Goal: Navigation & Orientation: Find specific page/section

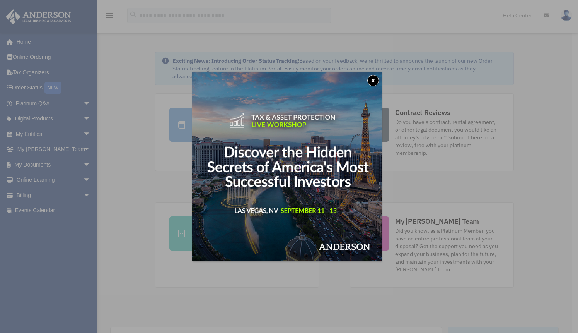
click at [379, 80] on button "x" at bounding box center [374, 81] width 12 height 12
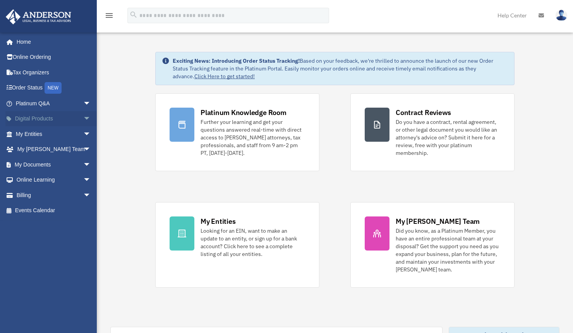
click at [83, 116] on span "arrow_drop_down" at bounding box center [90, 119] width 15 height 16
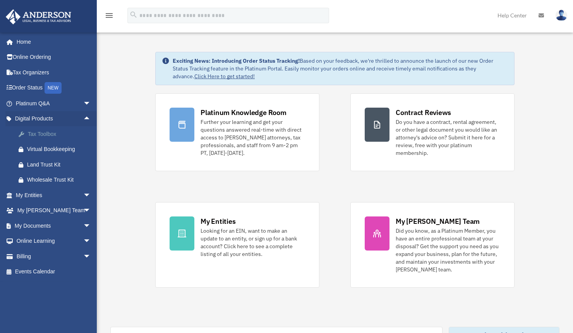
click at [49, 133] on div "Tax Toolbox" at bounding box center [60, 134] width 66 height 10
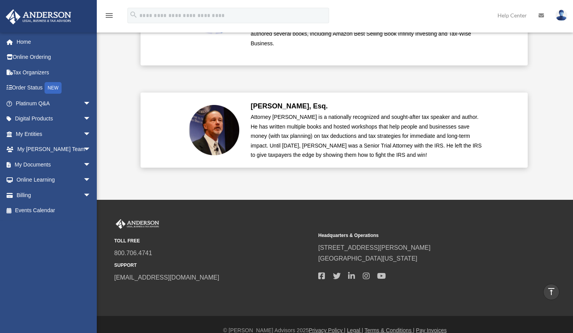
scroll to position [1596, 0]
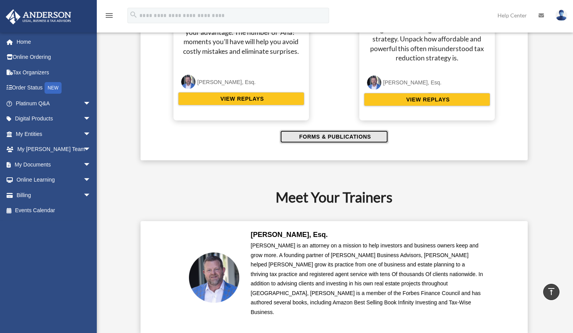
click at [341, 133] on span "FORMS & PUBLICATIONS" at bounding box center [334, 137] width 74 height 8
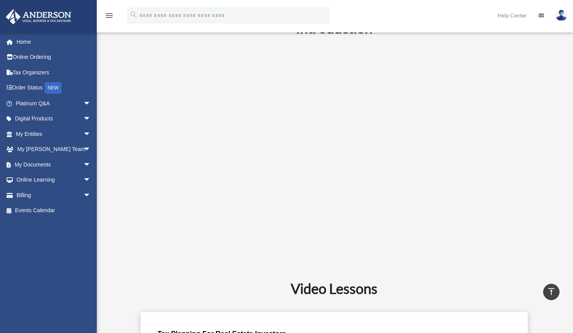
scroll to position [0, 0]
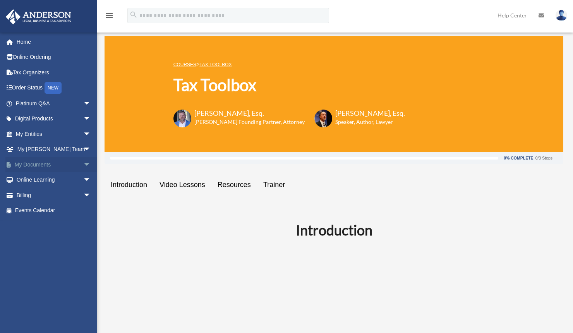
click at [33, 165] on link "My Documents arrow_drop_down" at bounding box center [53, 164] width 97 height 15
click at [83, 164] on span "arrow_drop_down" at bounding box center [90, 165] width 15 height 16
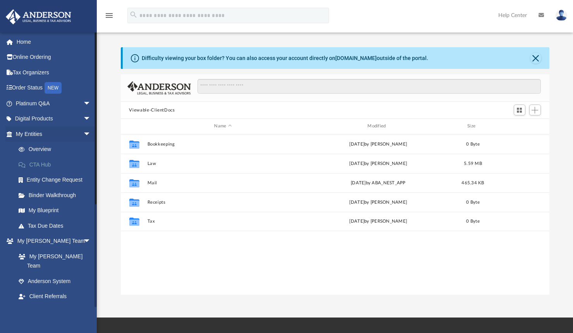
scroll to position [170, 423]
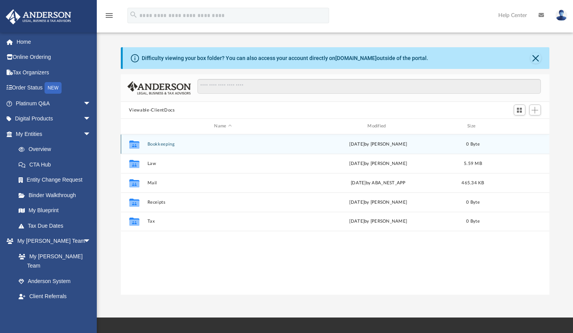
click at [165, 143] on button "Bookkeeping" at bounding box center [223, 144] width 152 height 5
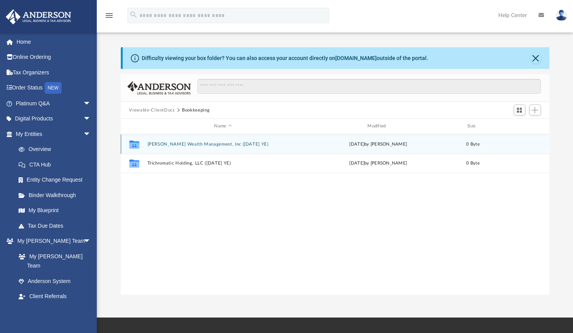
click at [165, 143] on button "Gardner Wealth Management, Inc (1120 Sep YE)" at bounding box center [223, 144] width 152 height 5
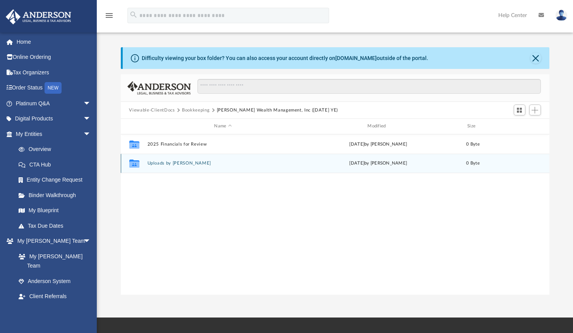
click at [165, 164] on button "Uploads by Ryck" at bounding box center [223, 163] width 152 height 5
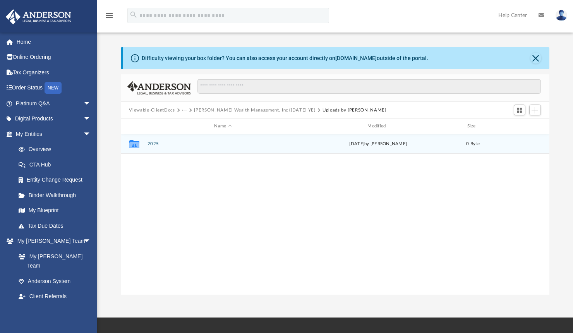
click at [159, 141] on div "Collaborated Folder 2025 Mon Apr 21 2025 by Alauna Dodge 0 Byte" at bounding box center [335, 143] width 428 height 19
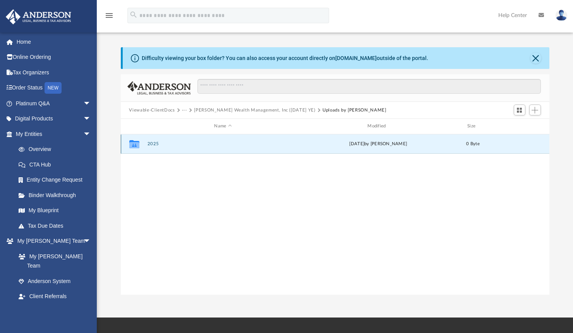
click at [157, 144] on button "2025" at bounding box center [223, 143] width 152 height 5
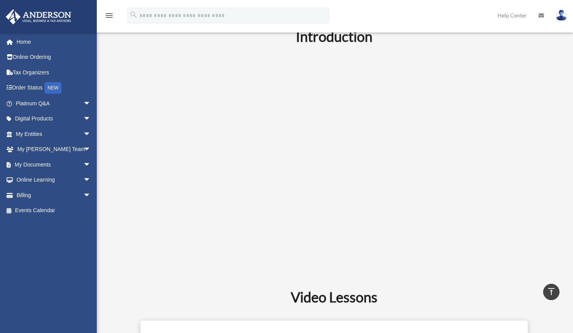
scroll to position [39, 0]
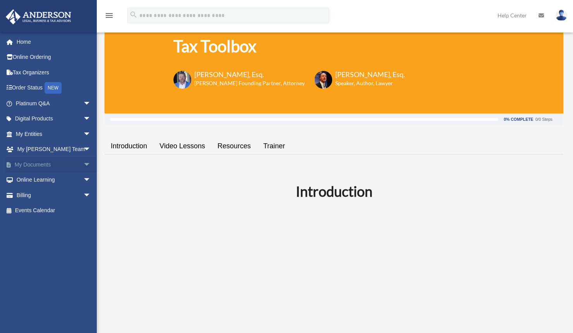
click at [46, 164] on link "My Documents arrow_drop_down" at bounding box center [53, 164] width 97 height 15
click at [83, 164] on span "arrow_drop_down" at bounding box center [90, 165] width 15 height 16
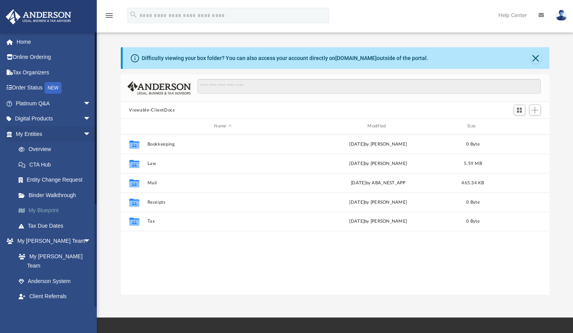
scroll to position [170, 423]
click at [83, 132] on span "arrow_drop_down" at bounding box center [90, 134] width 15 height 16
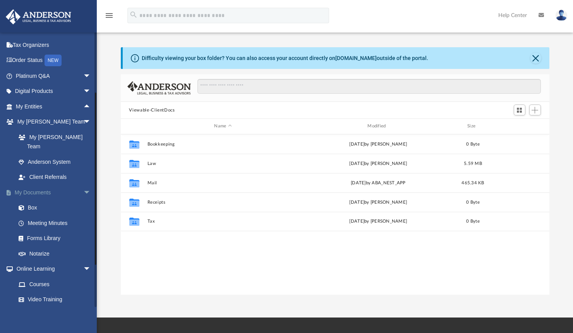
scroll to position [39, 0]
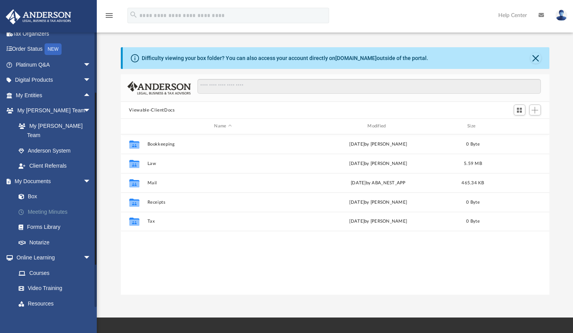
click at [52, 204] on link "Meeting Minutes" at bounding box center [57, 211] width 92 height 15
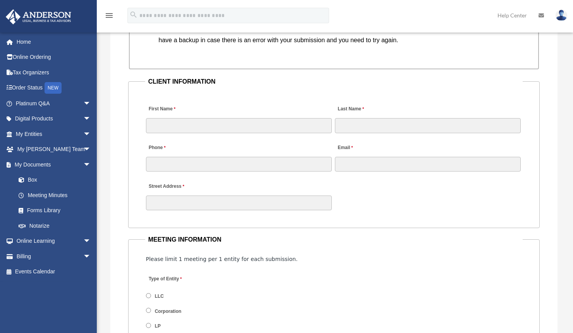
scroll to position [929, 0]
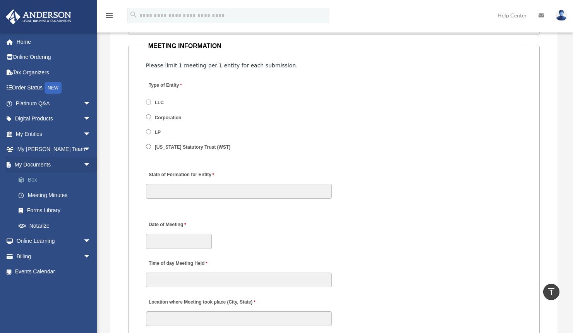
click at [31, 181] on link "Box" at bounding box center [57, 179] width 92 height 15
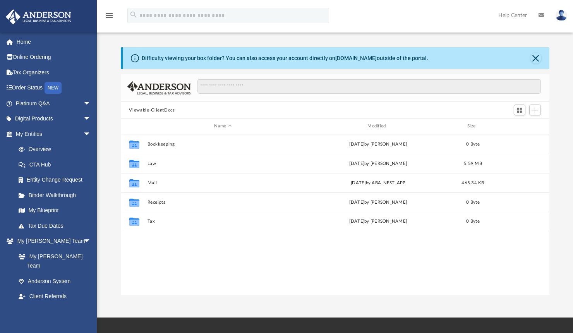
scroll to position [170, 423]
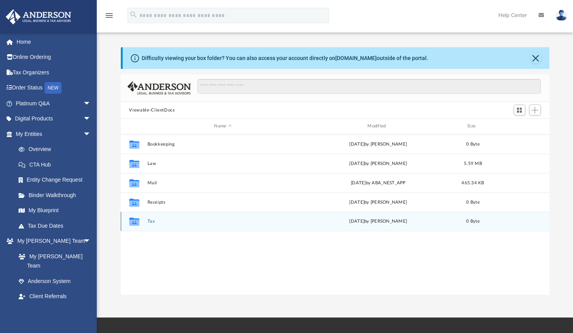
click at [135, 221] on icon "grid" at bounding box center [134, 222] width 10 height 6
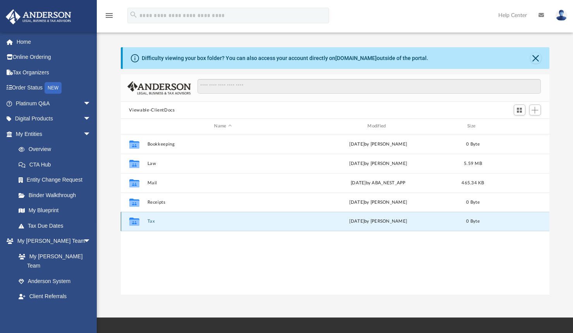
click at [135, 221] on icon "grid" at bounding box center [134, 222] width 10 height 6
drag, startPoint x: 135, startPoint y: 221, endPoint x: 180, endPoint y: 221, distance: 44.9
click at [180, 221] on button "Tax" at bounding box center [223, 221] width 152 height 5
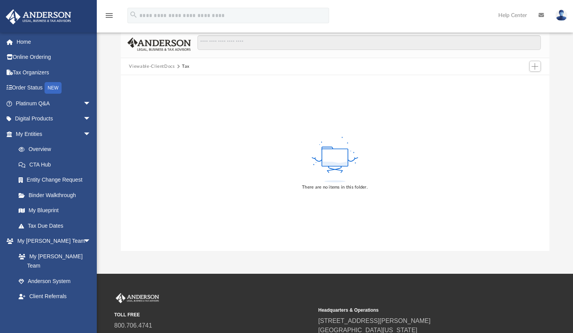
scroll to position [0, 0]
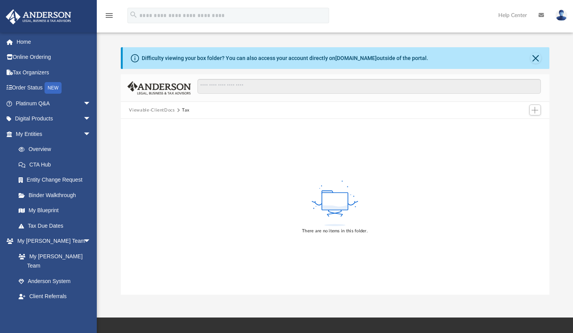
click at [156, 109] on button "Viewable-ClientDocs" at bounding box center [152, 110] width 46 height 7
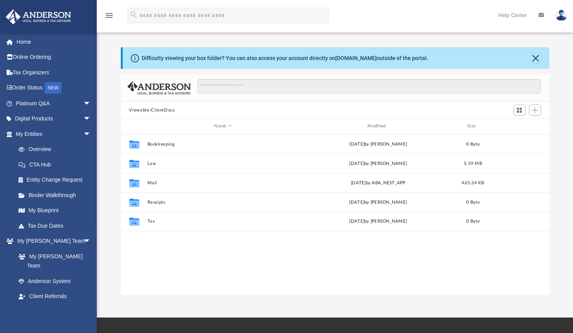
scroll to position [170, 423]
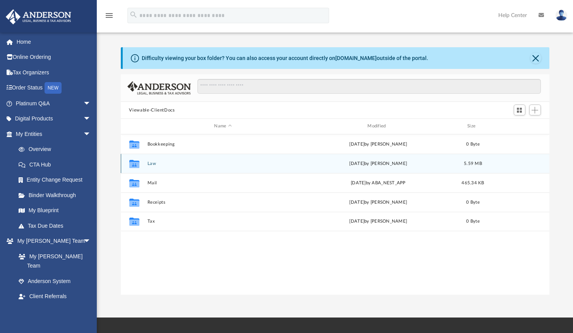
click at [150, 162] on button "Law" at bounding box center [223, 163] width 152 height 5
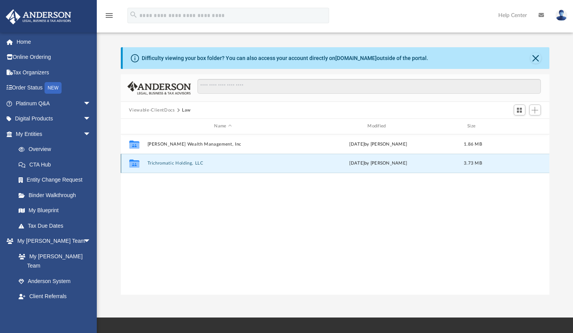
click at [155, 161] on button "Trichromatic Holding, LLC" at bounding box center [223, 163] width 152 height 5
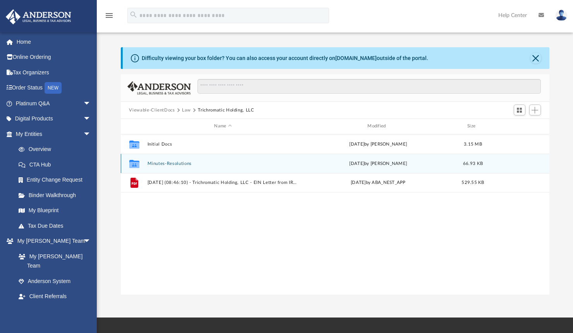
click at [154, 164] on button "Minutes-Resolutions" at bounding box center [223, 163] width 152 height 5
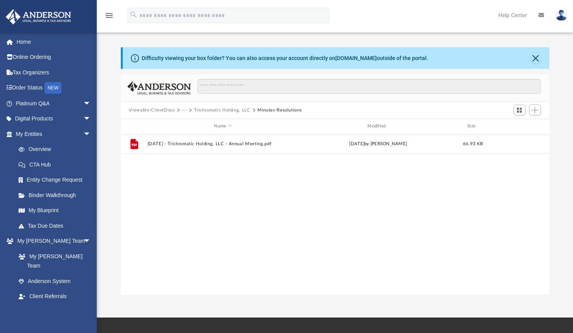
click at [143, 110] on button "Viewable-ClientDocs" at bounding box center [152, 110] width 46 height 7
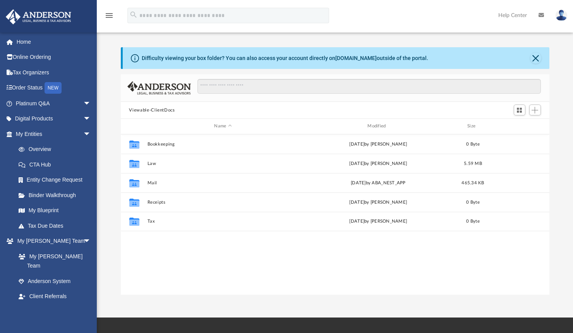
click at [143, 110] on button "Viewable-ClientDocs" at bounding box center [152, 110] width 46 height 7
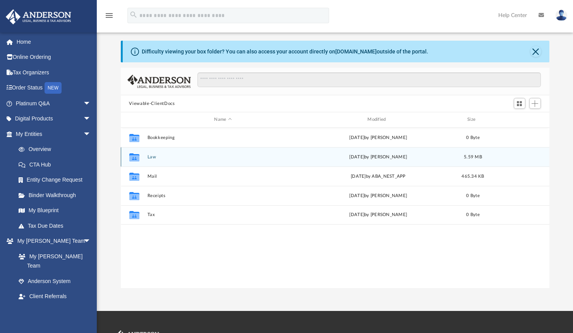
scroll to position [0, 0]
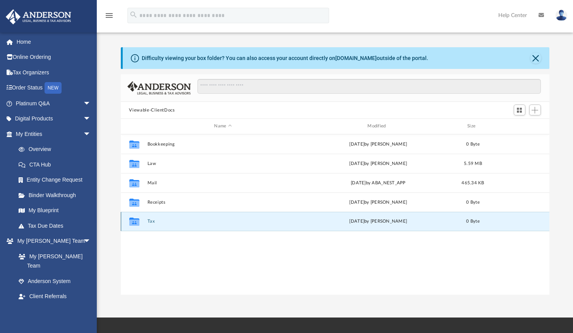
click at [149, 220] on button "Tax" at bounding box center [223, 221] width 152 height 5
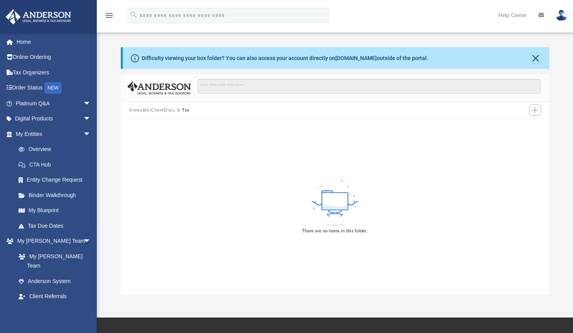
click at [152, 111] on button "Viewable-ClientDocs" at bounding box center [152, 110] width 46 height 7
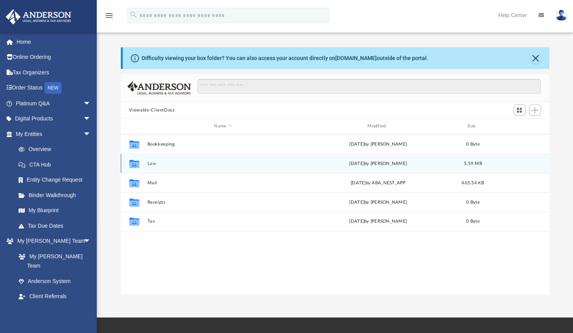
scroll to position [170, 423]
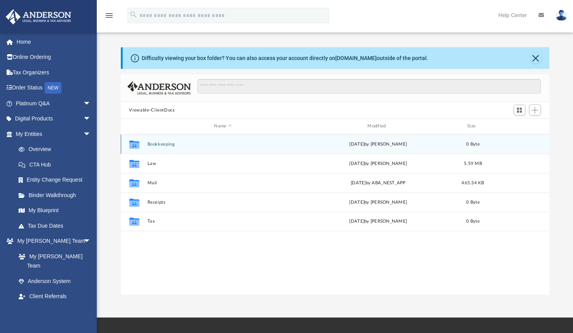
click at [157, 145] on button "Bookkeeping" at bounding box center [223, 144] width 152 height 5
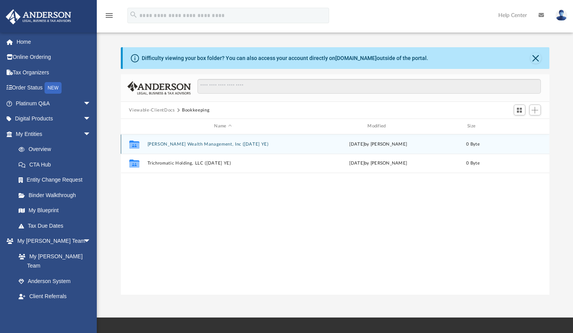
click at [157, 142] on button "Gardner Wealth Management, Inc (1120 Sep YE)" at bounding box center [223, 144] width 152 height 5
click at [157, 142] on button "2025 Financials for Review" at bounding box center [223, 144] width 152 height 5
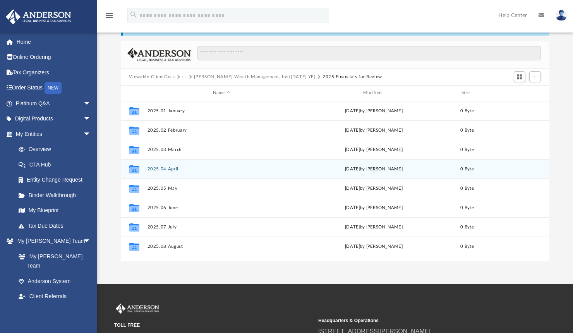
scroll to position [0, 0]
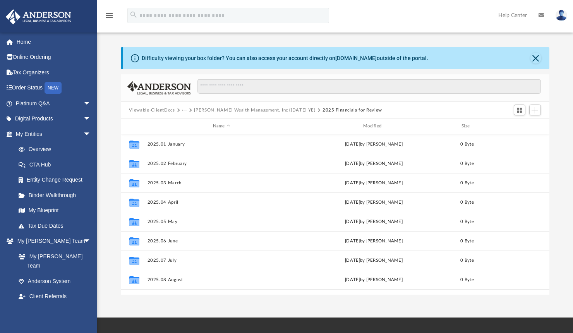
click at [204, 110] on button "Gardner Wealth Management, Inc (1120 Sep YE)" at bounding box center [254, 110] width 121 height 7
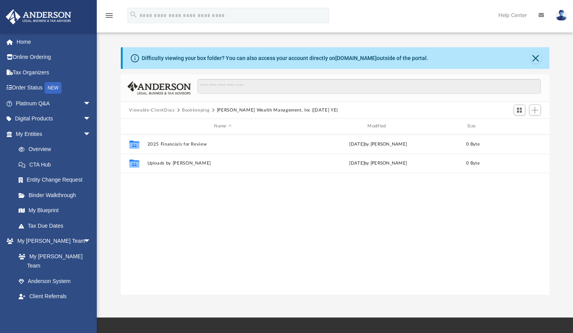
click at [156, 109] on button "Viewable-ClientDocs" at bounding box center [152, 110] width 46 height 7
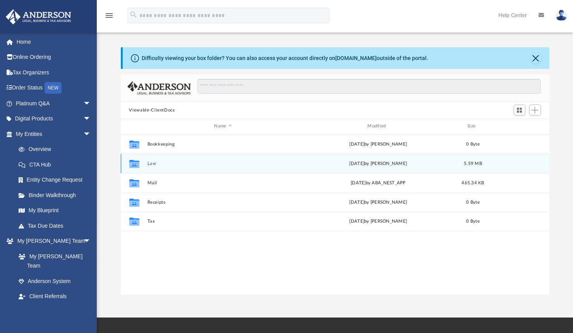
click at [150, 164] on button "Law" at bounding box center [223, 163] width 152 height 5
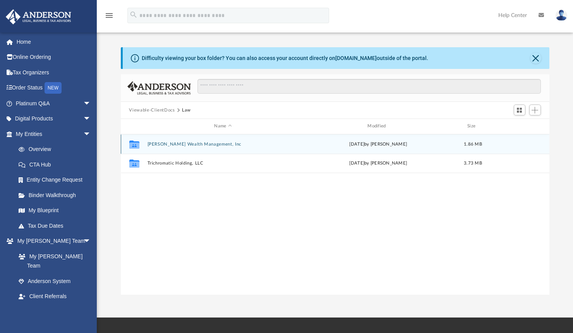
click at [156, 143] on button "Gardner Wealth Management, Inc" at bounding box center [223, 144] width 152 height 5
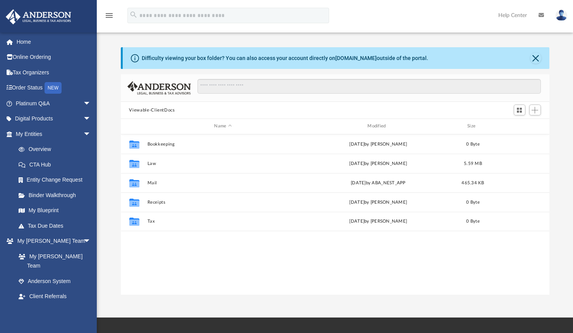
scroll to position [170, 423]
